Goal: Task Accomplishment & Management: Complete application form

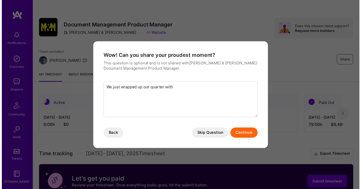
scroll to position [135, 0]
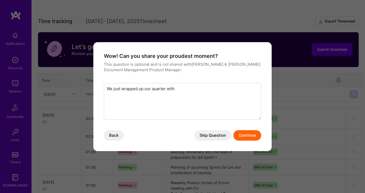
click at [188, 90] on textarea "We just wrapped up our quarter with" at bounding box center [182, 101] width 157 height 37
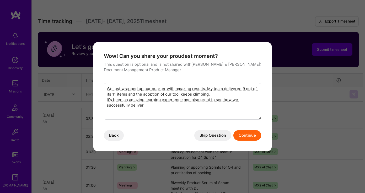
type textarea "We just wrapped up our quarter with amazing results. My team delivered 9 out of…"
click at [245, 141] on div "Wow! Can you share your proudest moment? This question is optional and is not s…" at bounding box center [182, 96] width 178 height 109
click at [245, 136] on button "Continue" at bounding box center [247, 135] width 28 height 10
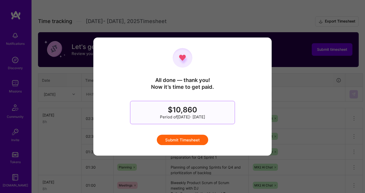
click at [185, 139] on button "Submit Timesheet" at bounding box center [182, 140] width 51 height 10
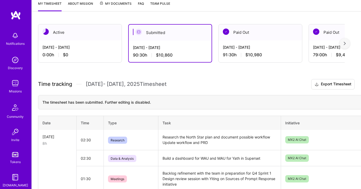
scroll to position [23, 0]
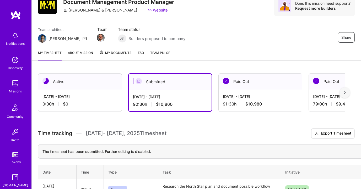
click at [99, 92] on div "[DATE] - [DATE] 0:00 h $0" at bounding box center [79, 100] width 83 height 21
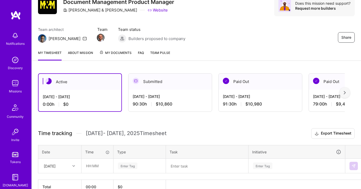
click at [162, 86] on div "Submitted" at bounding box center [169, 82] width 83 height 16
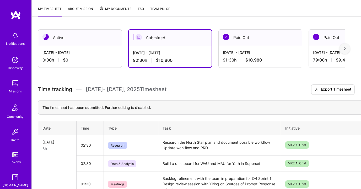
scroll to position [48, 0]
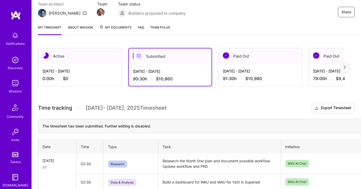
click at [73, 63] on div "Active" at bounding box center [79, 56] width 83 height 16
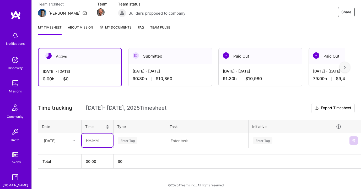
click at [94, 139] on input "text" at bounding box center [97, 141] width 31 height 14
type input "02:00"
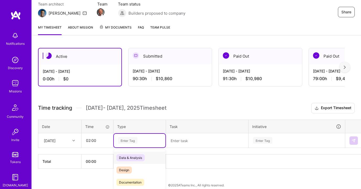
scroll to position [53, 0]
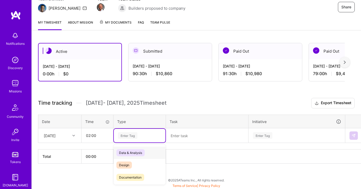
click at [133, 141] on div "Enter Tag" at bounding box center [140, 136] width 52 height 14
click at [135, 157] on div "Planning" at bounding box center [140, 156] width 52 height 12
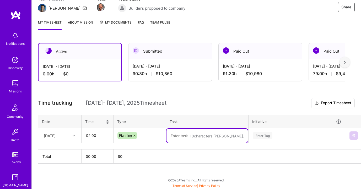
click at [180, 135] on textarea at bounding box center [206, 136] width 81 height 14
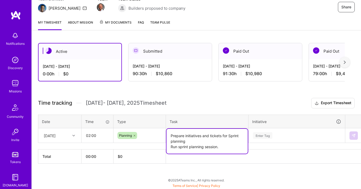
type textarea "Prepare initiatives and tickets for Sprint planning Run sprint planning session."
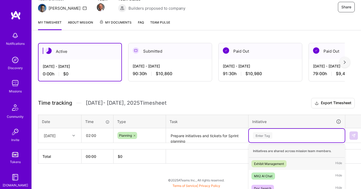
scroll to position [94, 0]
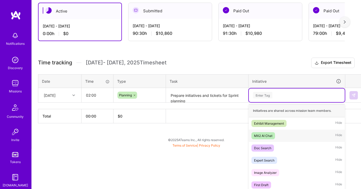
click at [269, 134] on div "MX2 AI Chat" at bounding box center [263, 136] width 18 height 6
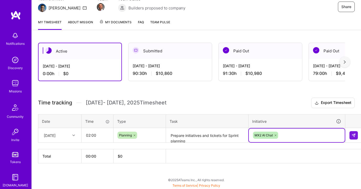
scroll to position [53, 0]
click at [357, 136] on button at bounding box center [353, 136] width 8 height 8
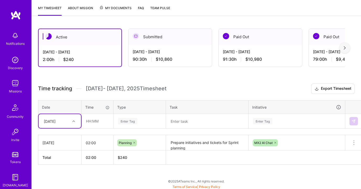
scroll to position [69, 0]
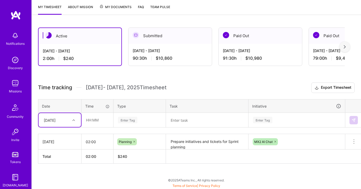
click at [12, 85] on img at bounding box center [15, 83] width 10 height 10
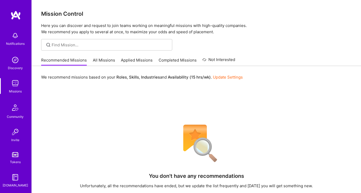
click at [102, 62] on link "All Missions" at bounding box center [104, 61] width 22 height 9
